Goal: Transaction & Acquisition: Purchase product/service

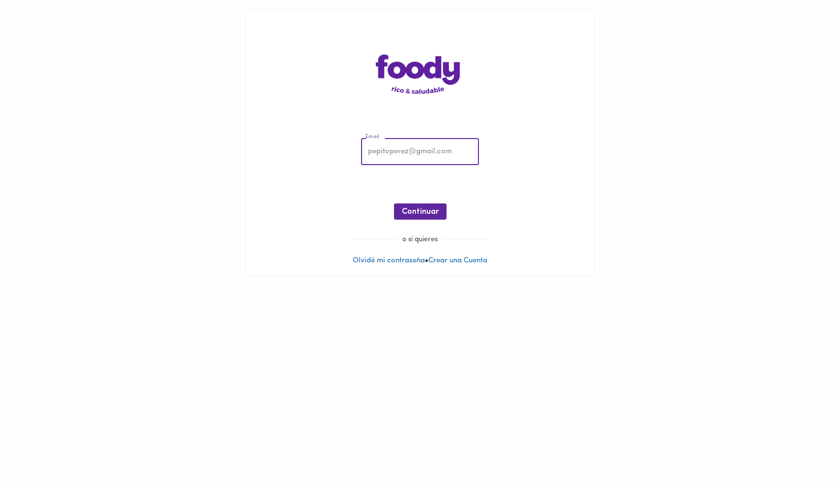
type input "freddy_prieto@hotmail.com"
click at [412, 212] on span "Continuar" at bounding box center [420, 211] width 37 height 9
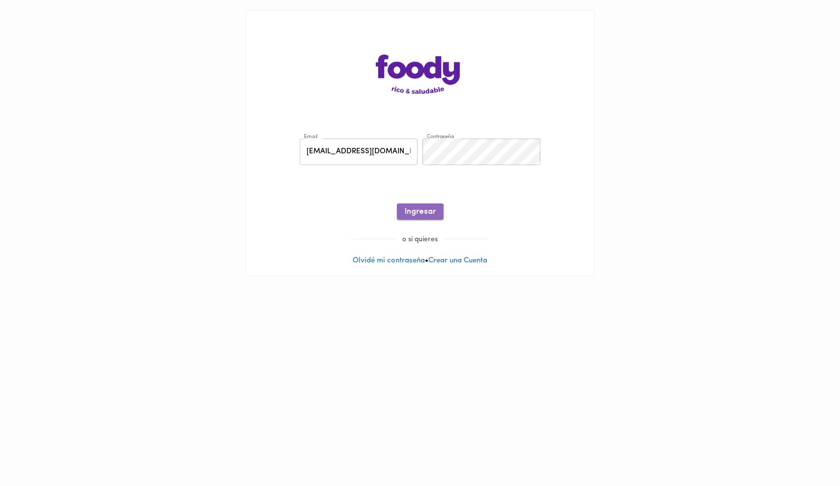
click at [422, 216] on span "Ingresar" at bounding box center [420, 211] width 31 height 9
click at [380, 156] on div "Email freddy_prieto@hotmail.com Email Contraseña Contraseña ¡Oops! Clave incorr…" at bounding box center [420, 181] width 328 height 106
click at [425, 204] on button "Ingresar" at bounding box center [420, 211] width 47 height 16
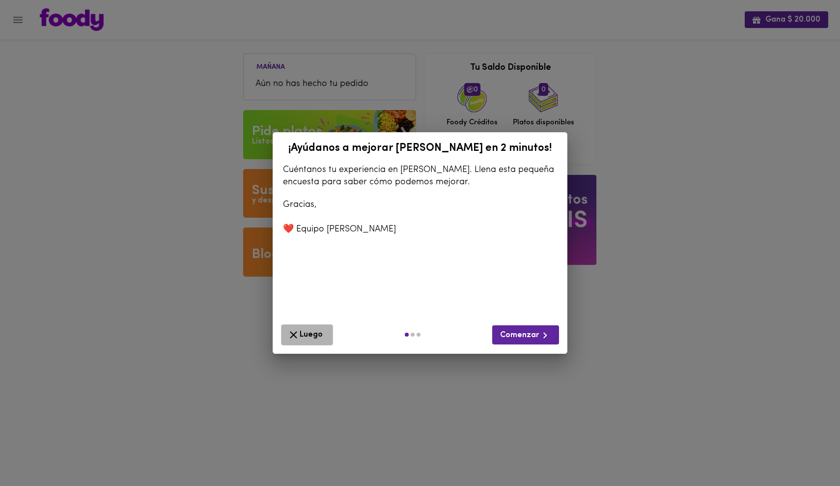
click at [314, 330] on span "Luego" at bounding box center [306, 335] width 39 height 12
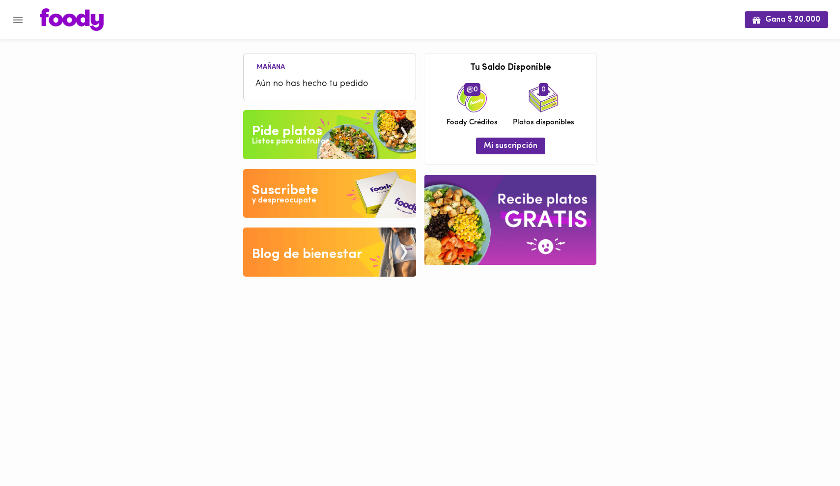
click at [314, 130] on div "Pide platos" at bounding box center [287, 132] width 70 height 20
click at [517, 150] on span "Mi suscripción" at bounding box center [511, 145] width 54 height 9
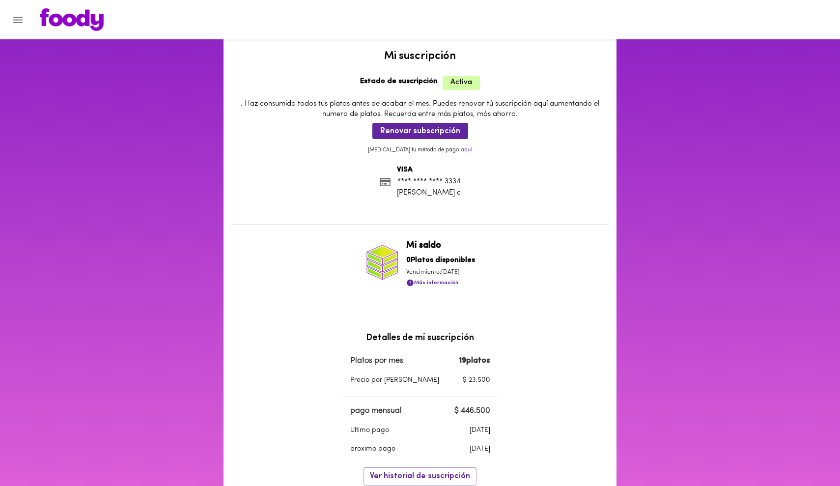
scroll to position [28, 0]
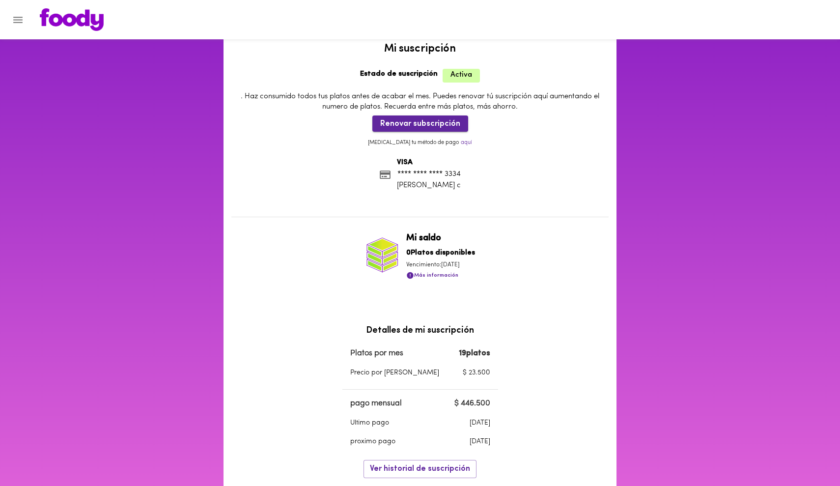
click at [432, 119] on span "Renovar subscripción" at bounding box center [420, 123] width 80 height 9
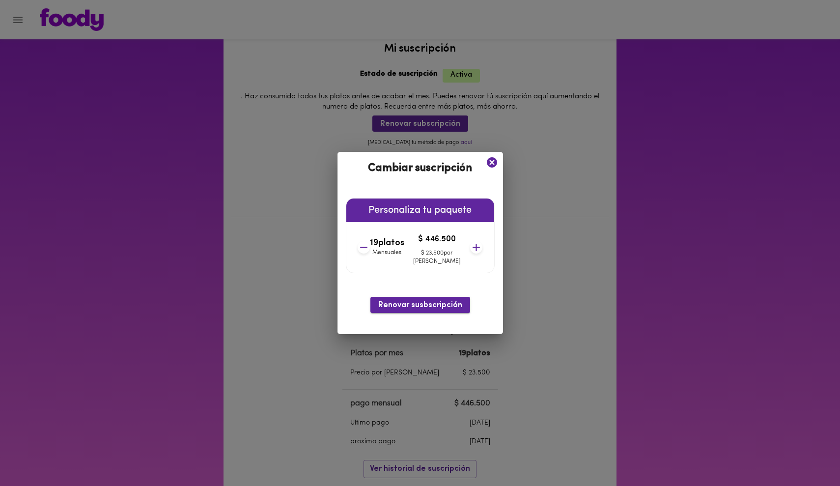
click at [433, 303] on span "Renovar susbscripción" at bounding box center [420, 305] width 84 height 9
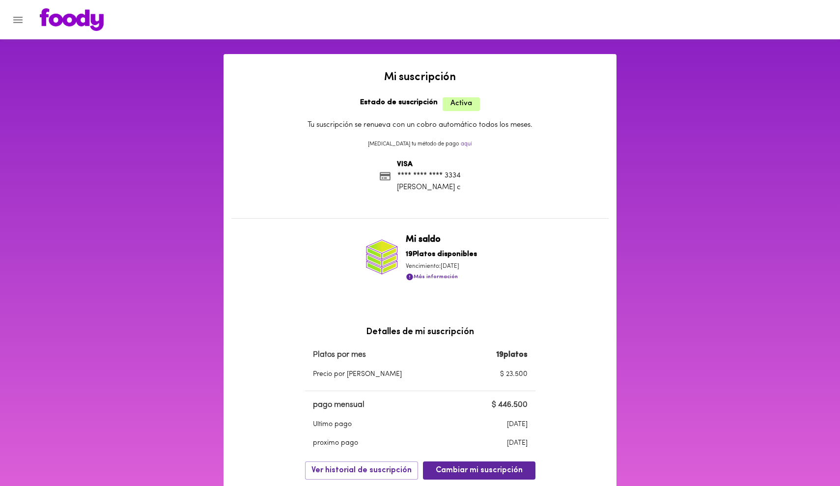
click at [75, 21] on img at bounding box center [72, 19] width 64 height 23
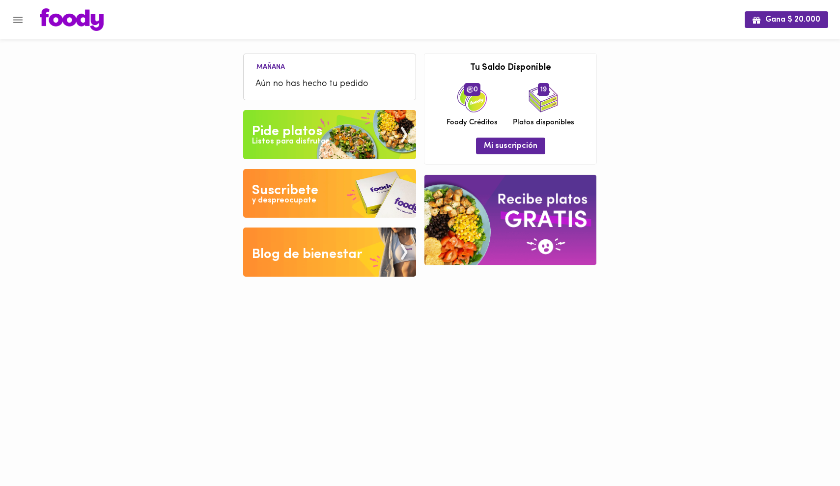
click at [296, 130] on div "Pide platos" at bounding box center [287, 132] width 70 height 20
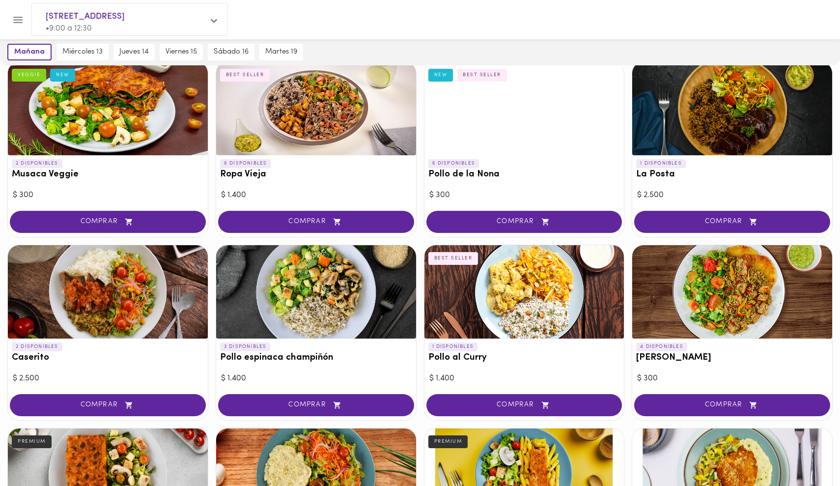
scroll to position [280, 0]
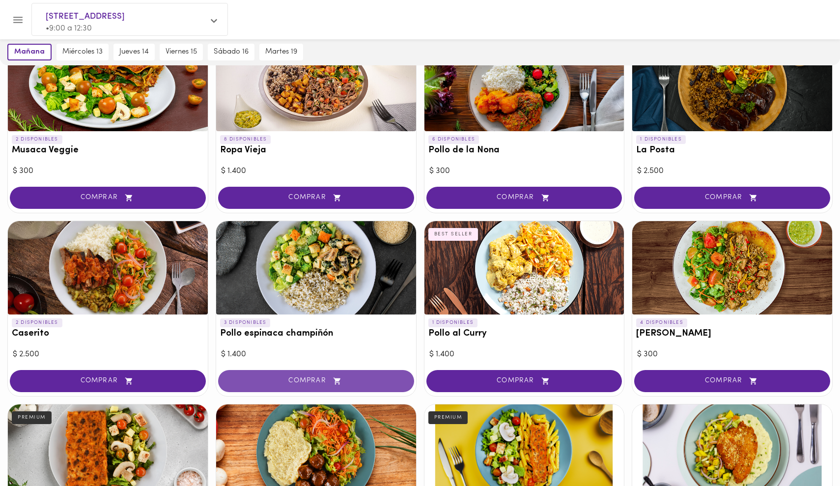
click at [303, 377] on span "COMPRAR" at bounding box center [315, 381] width 171 height 8
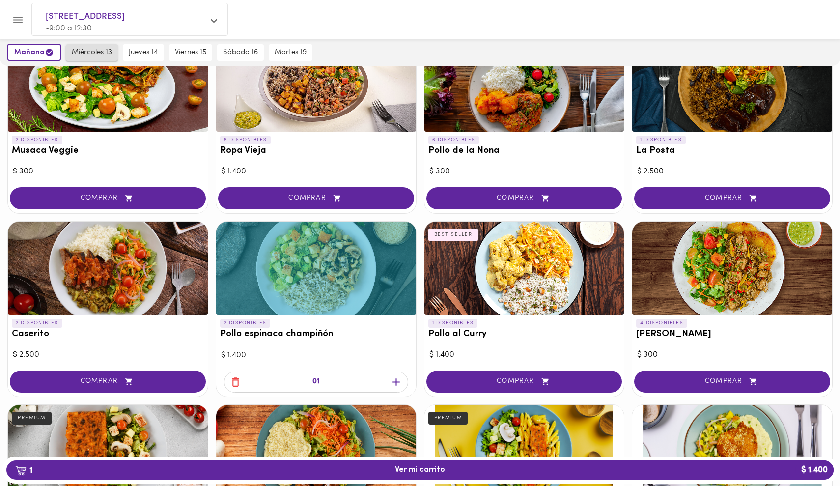
click at [84, 51] on span "miércoles 13" at bounding box center [92, 52] width 40 height 9
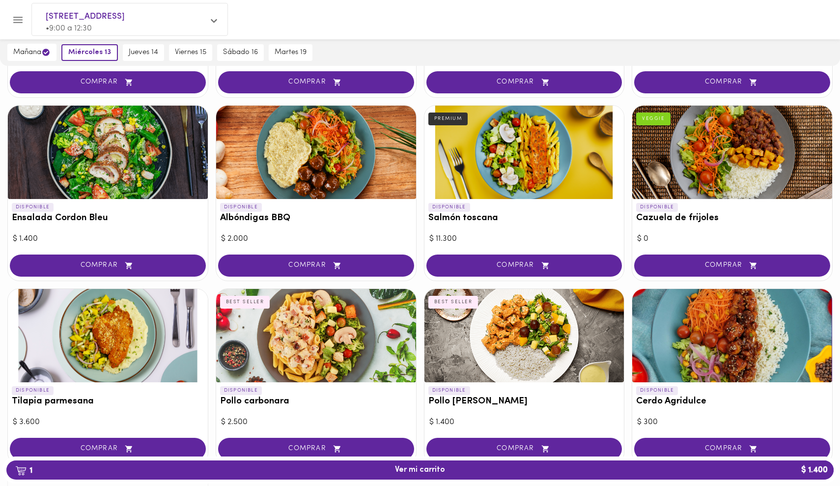
scroll to position [766, 0]
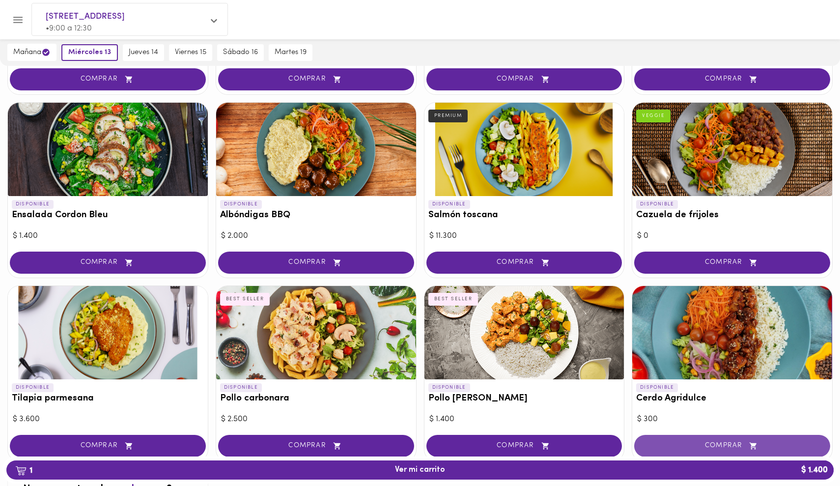
click at [699, 441] on span "COMPRAR" at bounding box center [731, 445] width 171 height 8
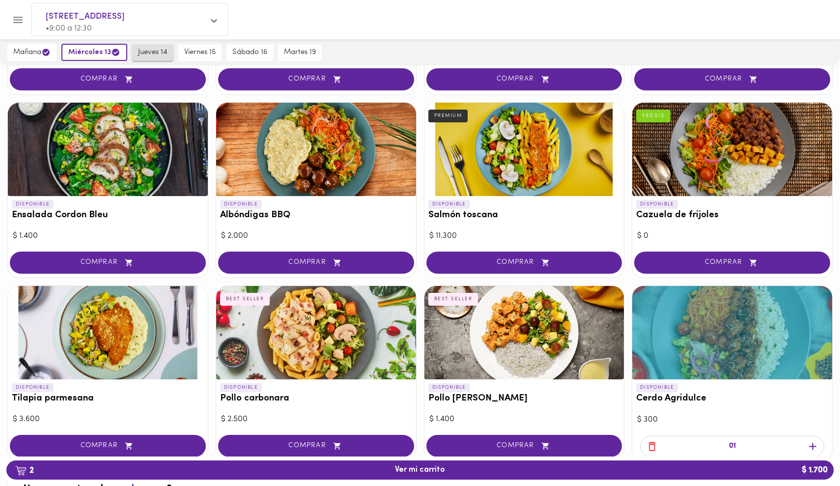
click at [158, 47] on button "jueves 14" at bounding box center [152, 52] width 41 height 17
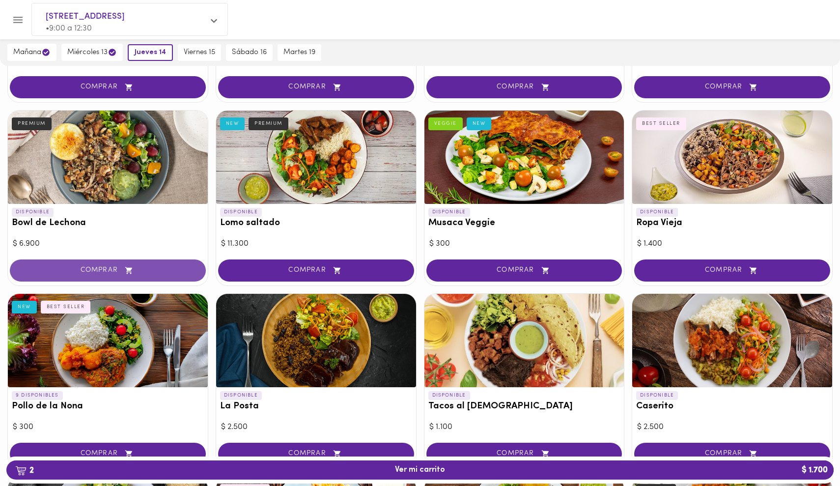
scroll to position [197, 0]
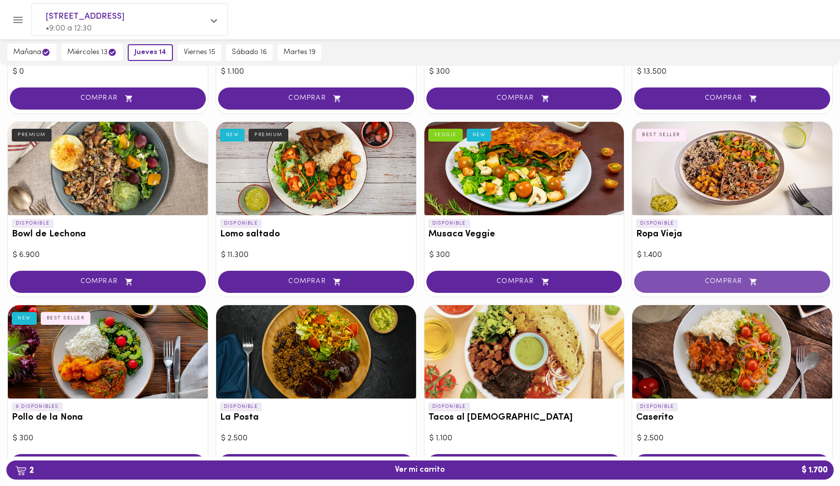
click at [693, 282] on span "COMPRAR" at bounding box center [731, 281] width 171 height 8
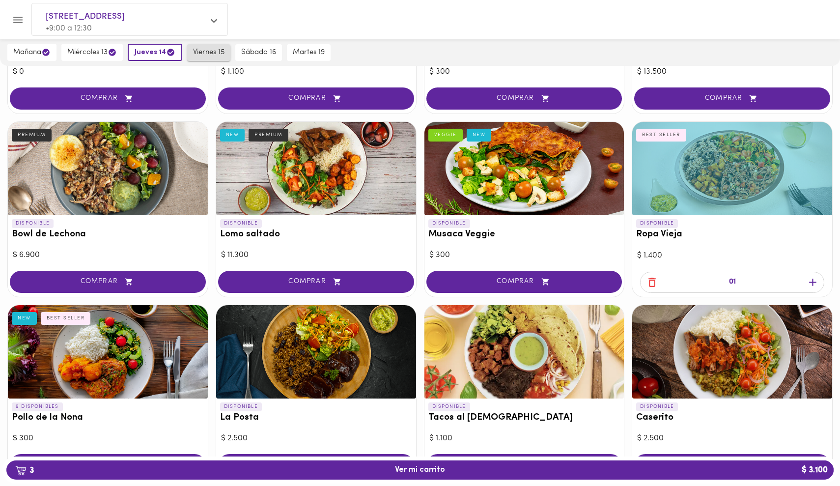
click at [206, 54] on span "viernes 15" at bounding box center [208, 52] width 31 height 9
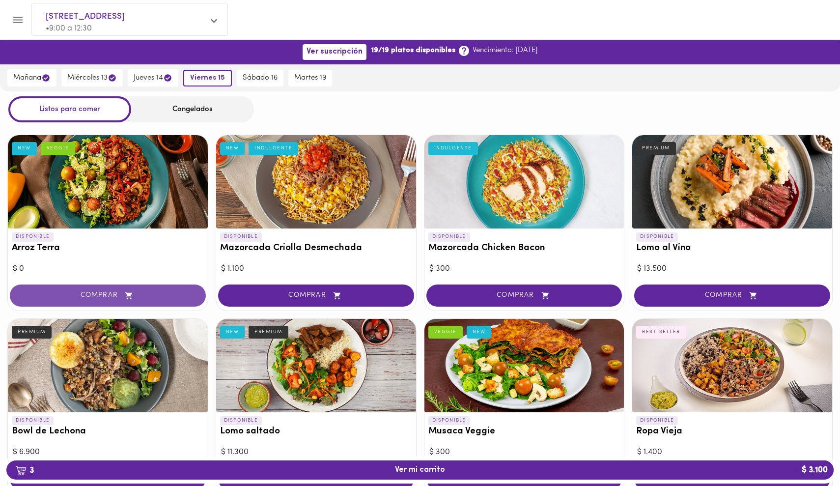
scroll to position [0, 0]
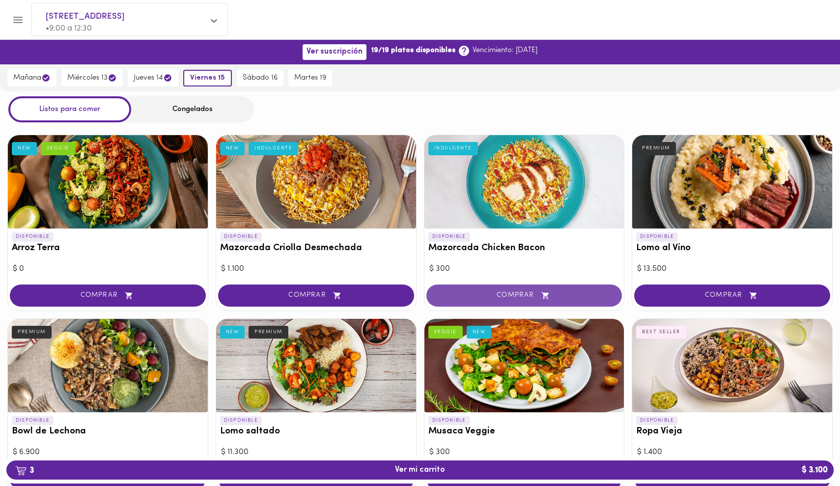
click at [508, 299] on button "COMPRAR" at bounding box center [524, 295] width 196 height 22
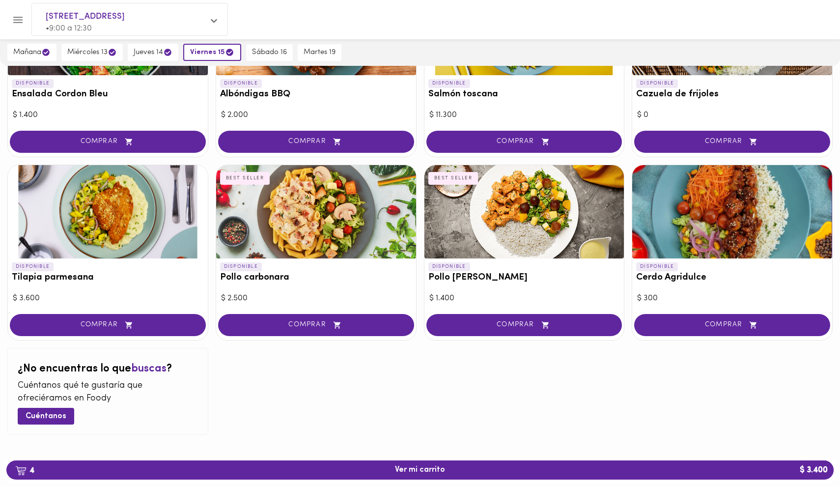
scroll to position [884, 0]
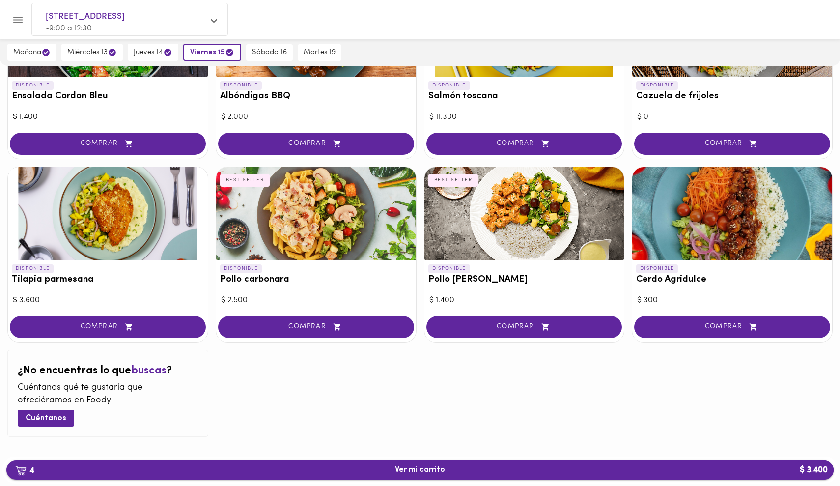
click at [431, 467] on span "4 Ver mi carrito $ 3.400" at bounding box center [420, 469] width 50 height 9
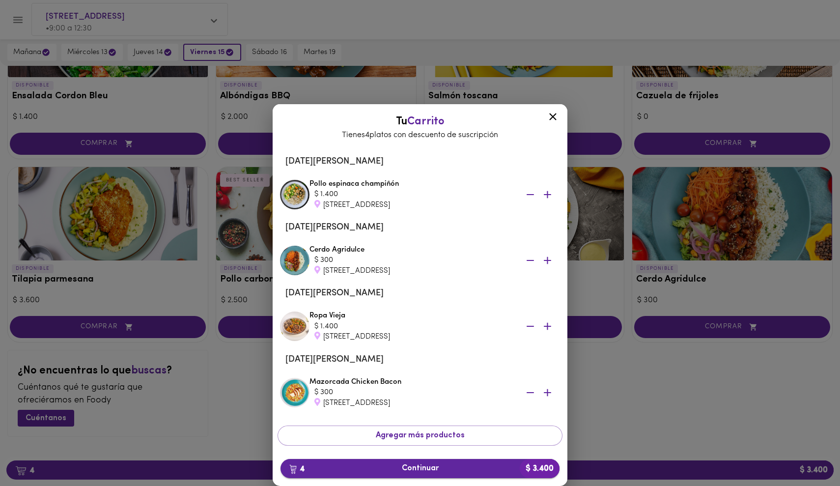
click at [410, 468] on span "4 Continuar $ 3.400" at bounding box center [419, 468] width 263 height 9
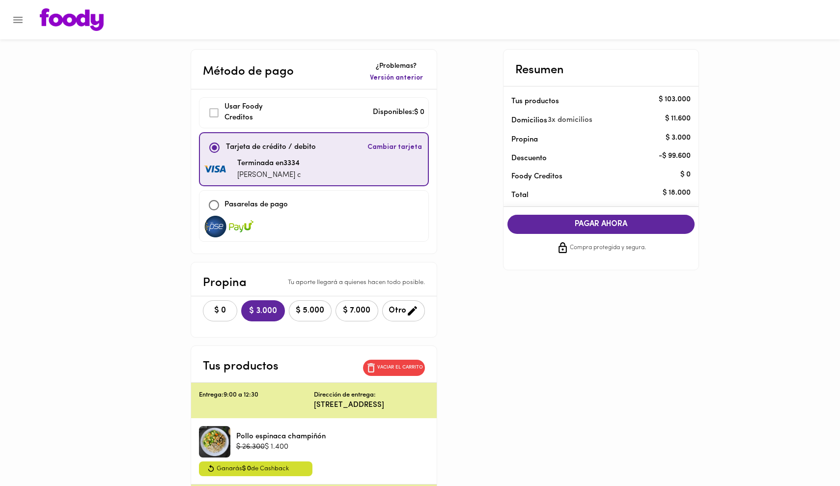
click at [217, 310] on span "$ 0" at bounding box center [220, 310] width 22 height 9
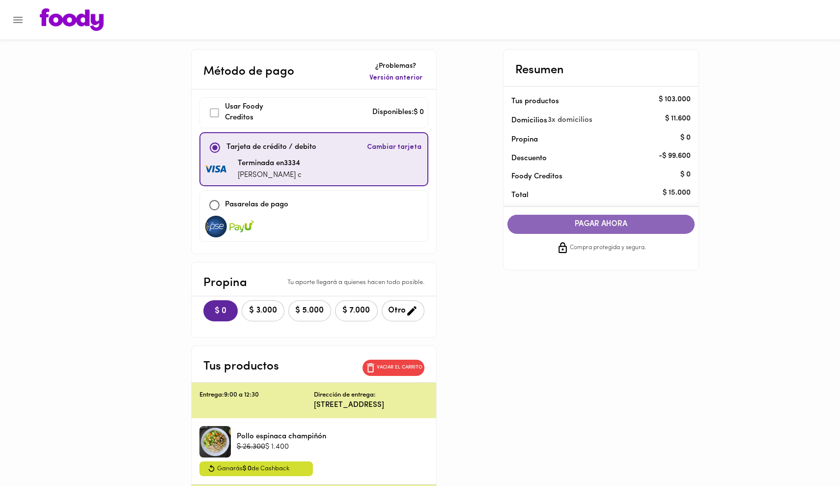
click at [587, 222] on span "PAGAR AHORA" at bounding box center [601, 224] width 168 height 9
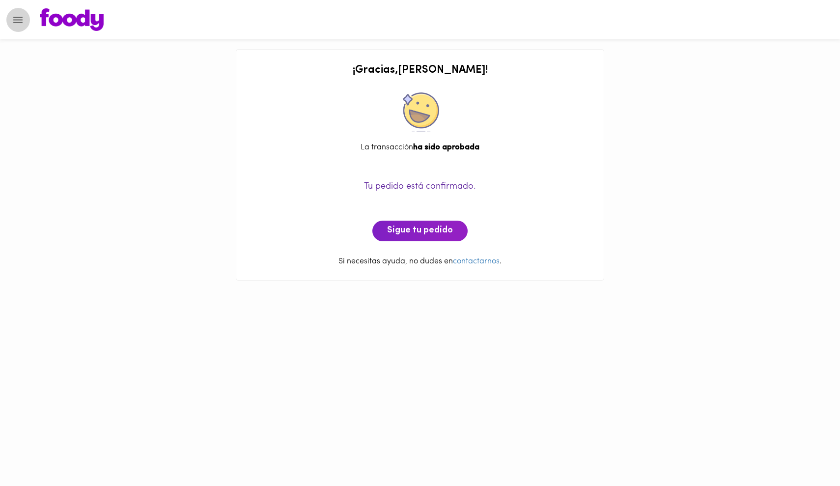
click at [20, 18] on icon "Menu" at bounding box center [18, 20] width 12 height 12
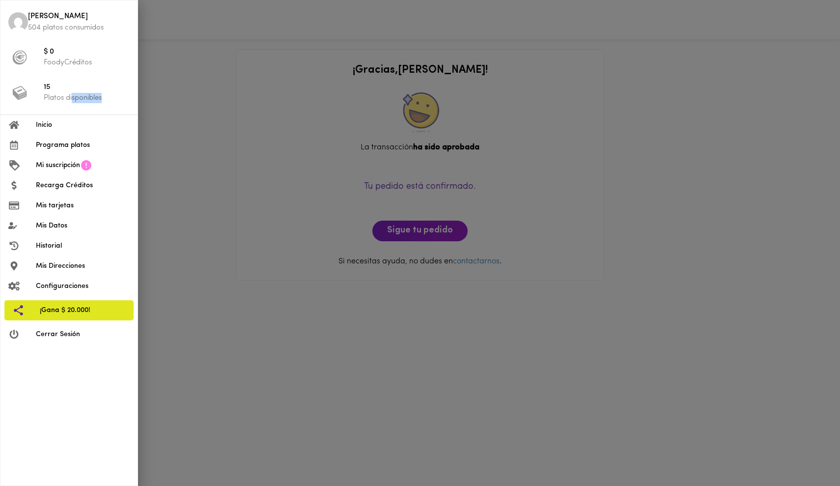
click at [74, 100] on p "Platos disponibles" at bounding box center [87, 98] width 86 height 10
